Goal: Check status

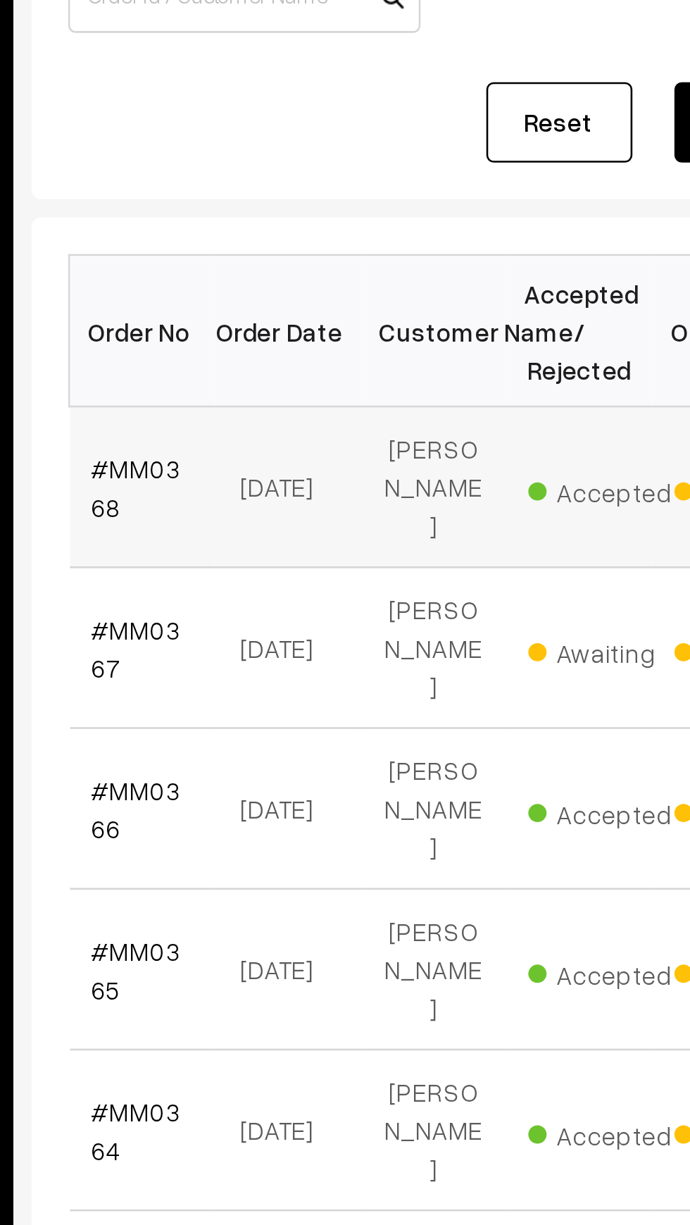
click at [397, 380] on span "Accepted" at bounding box center [424, 382] width 70 height 18
click at [360, 369] on td "[PERSON_NAME]" at bounding box center [352, 382] width 56 height 62
click at [237, 368] on link "#MM0368" at bounding box center [238, 381] width 35 height 27
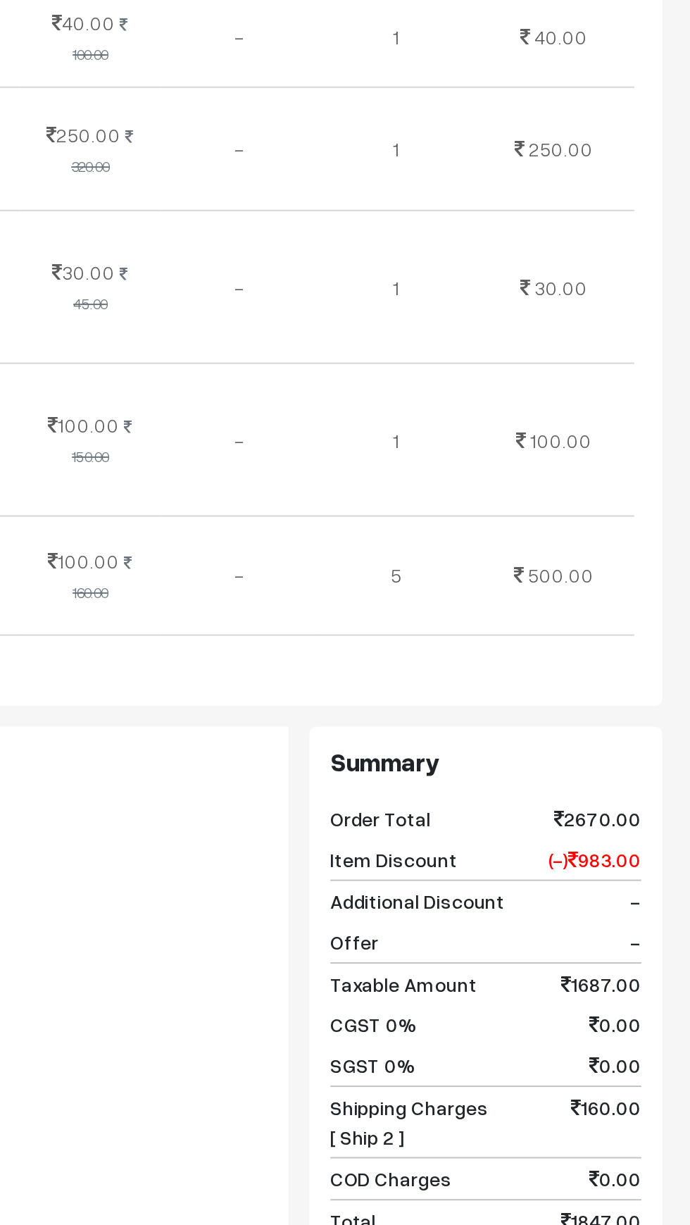
scroll to position [564, 0]
